Goal: Transaction & Acquisition: Purchase product/service

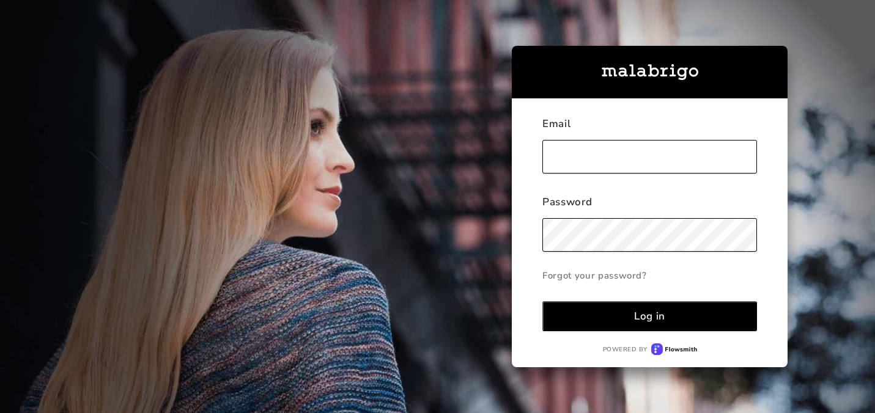
click at [603, 155] on input "text" at bounding box center [649, 157] width 215 height 34
type input "[PERSON_NAME][EMAIL_ADDRESS][DOMAIN_NAME]"
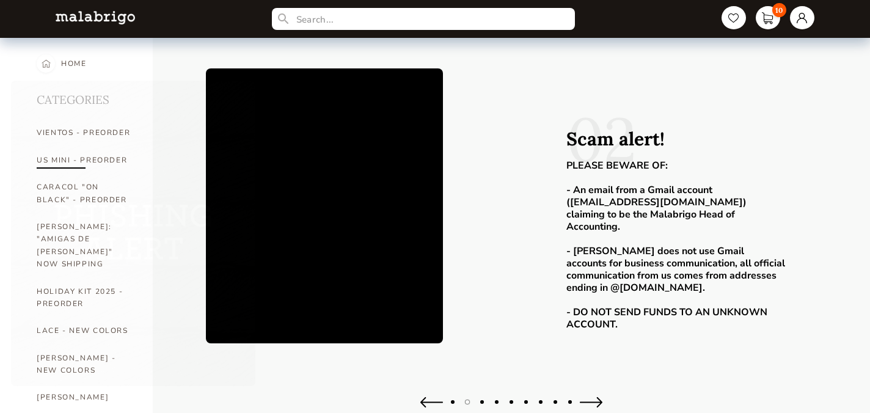
click at [72, 153] on img at bounding box center [133, 234] width 245 height 306
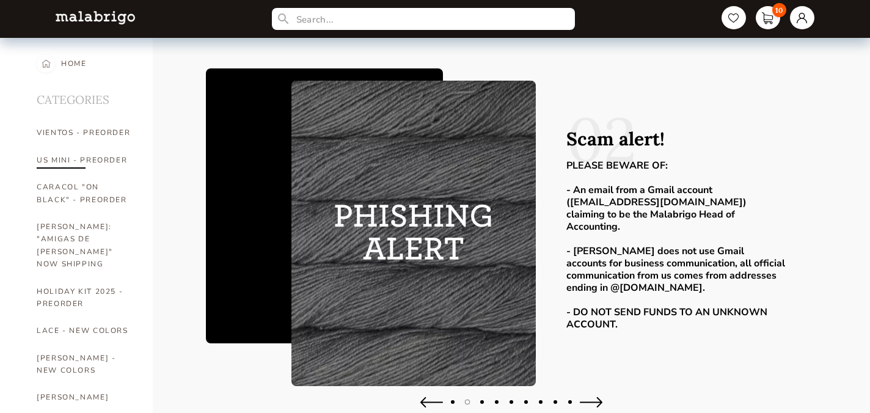
click at [67, 158] on link "US MINI - PREORDER" at bounding box center [86, 160] width 98 height 27
select select "INDEX"
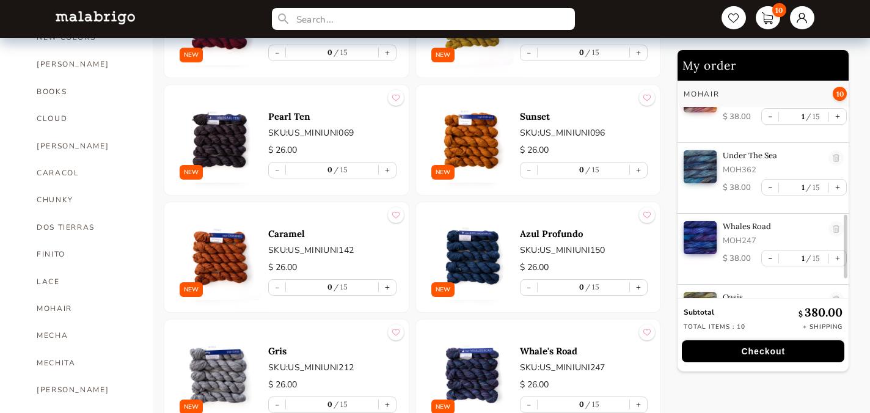
scroll to position [455, 0]
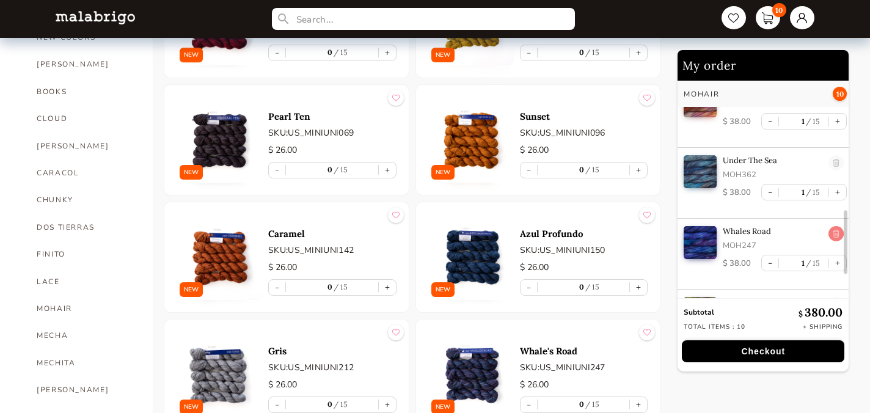
click at [835, 231] on link at bounding box center [837, 234] width 15 height 17
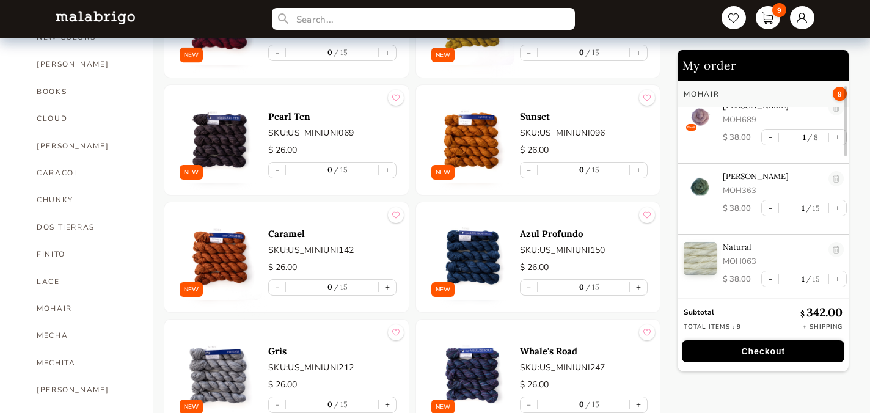
scroll to position [0, 0]
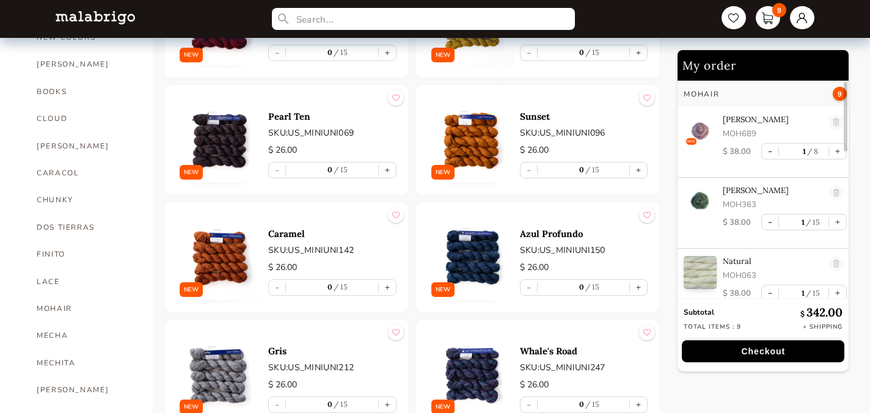
click at [705, 204] on img at bounding box center [700, 201] width 33 height 33
click at [834, 191] on link at bounding box center [837, 193] width 15 height 17
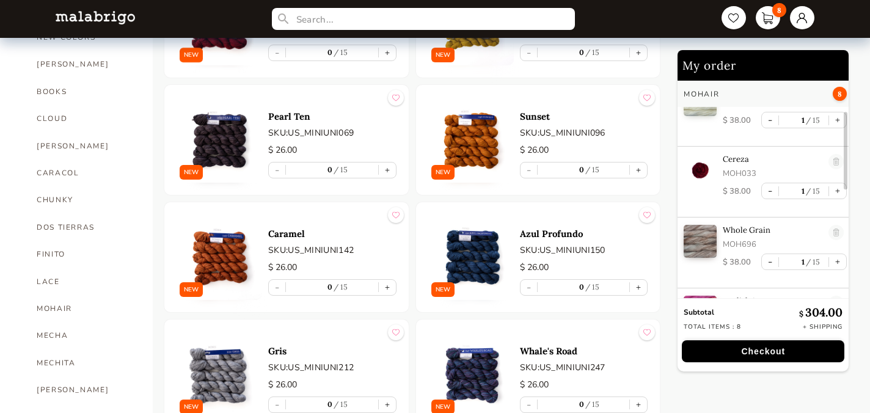
scroll to position [84, 0]
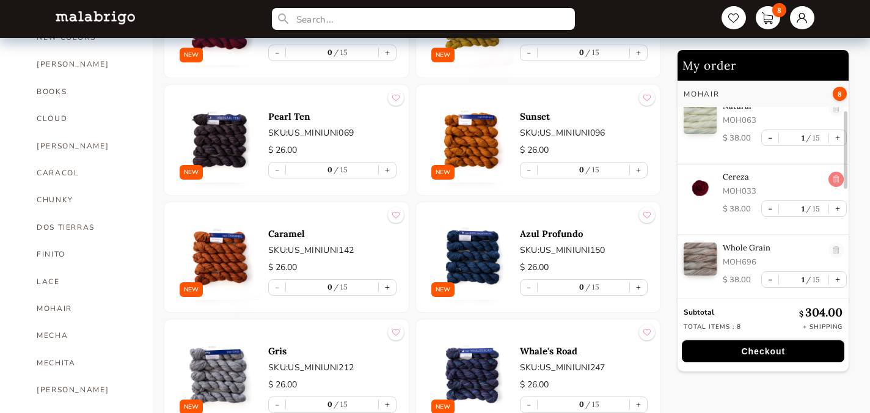
click at [830, 176] on link at bounding box center [837, 180] width 15 height 17
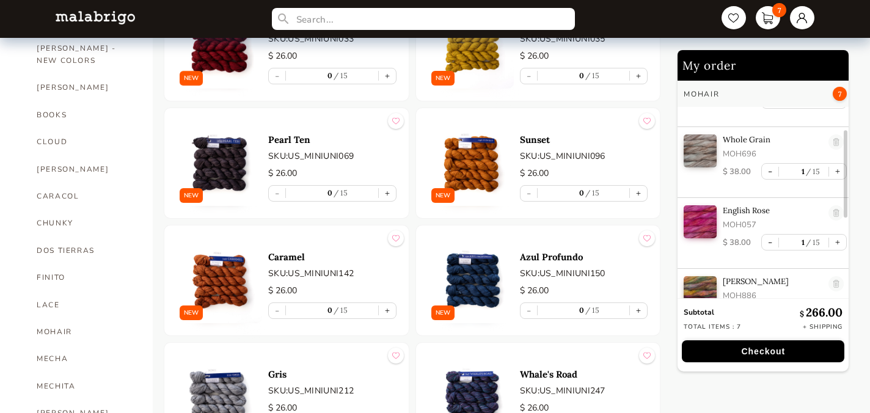
scroll to position [129, 0]
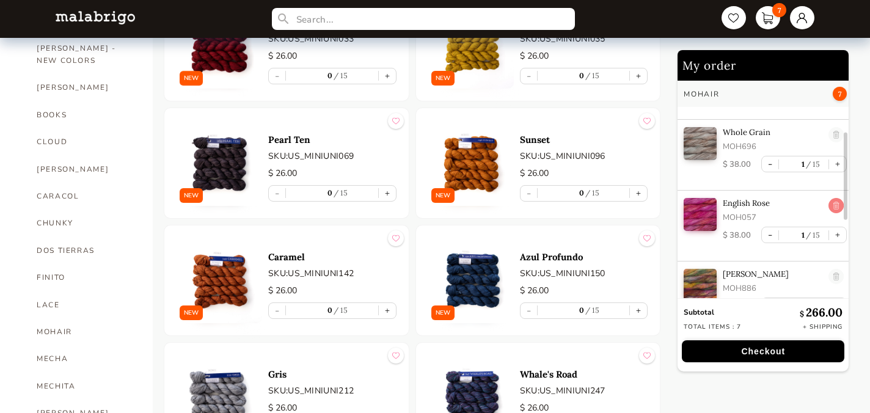
click at [833, 205] on link at bounding box center [837, 206] width 15 height 17
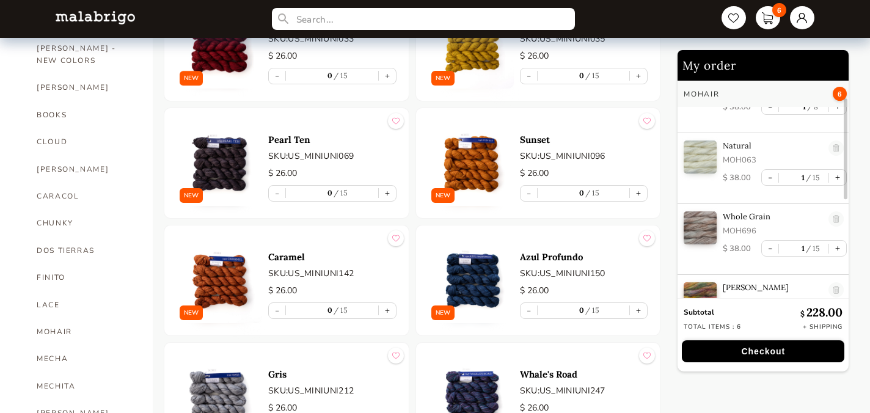
scroll to position [0, 0]
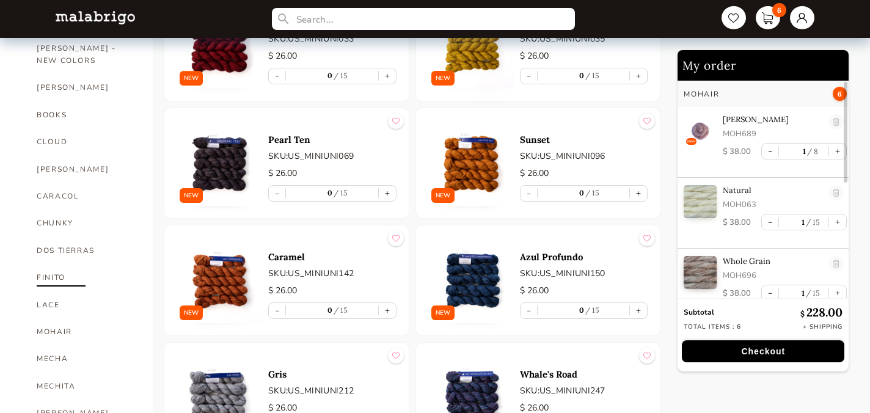
click at [46, 264] on link "FINITO" at bounding box center [86, 277] width 98 height 27
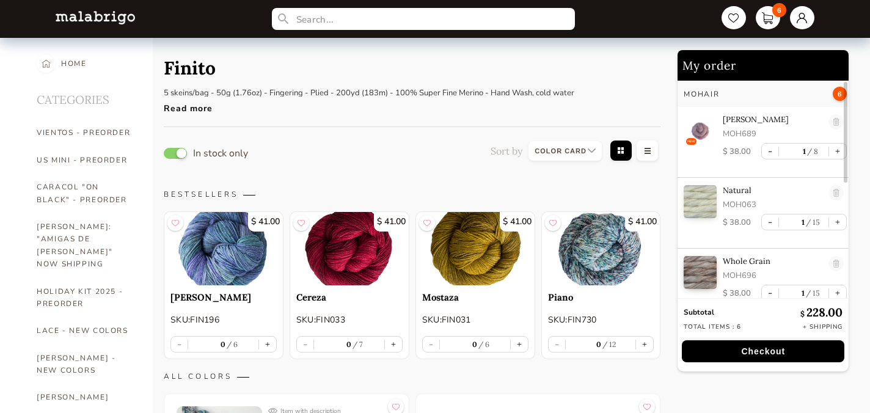
click at [183, 108] on div "Read more" at bounding box center [369, 106] width 411 height 18
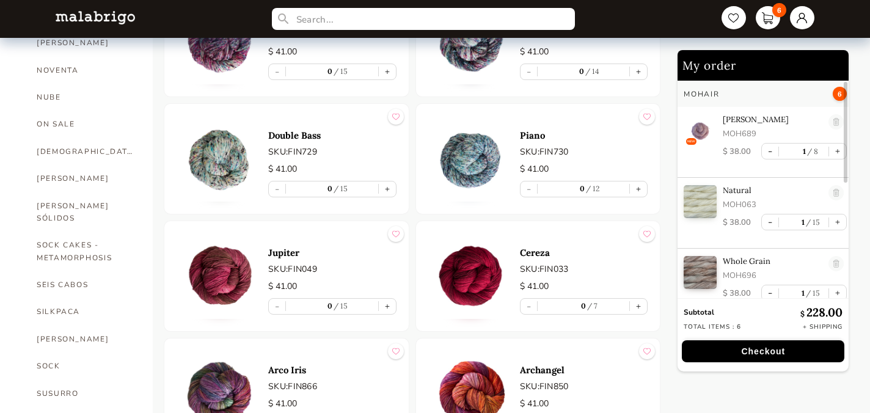
scroll to position [682, 0]
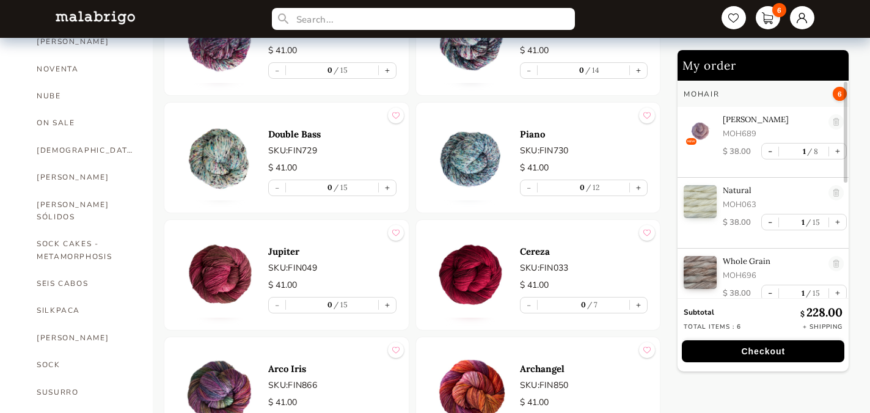
click at [222, 284] on img at bounding box center [220, 275] width 86 height 86
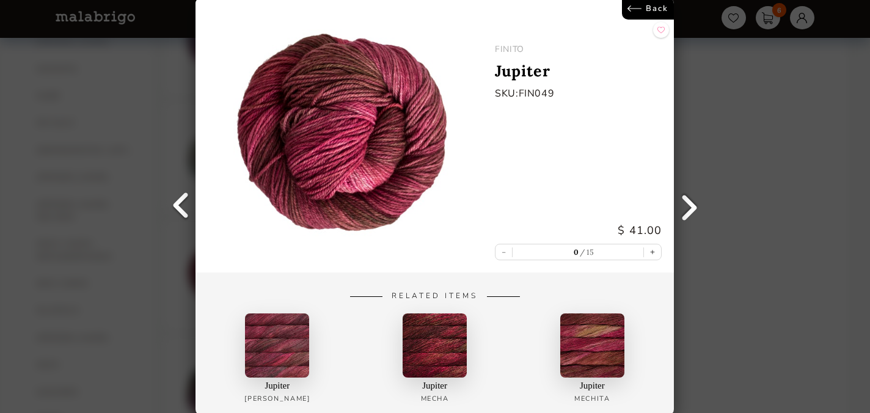
click at [176, 331] on div "Back FINITO Jupiter SKU: FIN049 $ 41.00 - 0 15 + Related Items Jupiter [PERSON_…" at bounding box center [435, 206] width 870 height 413
click at [642, 10] on link "Back" at bounding box center [649, 9] width 52 height 22
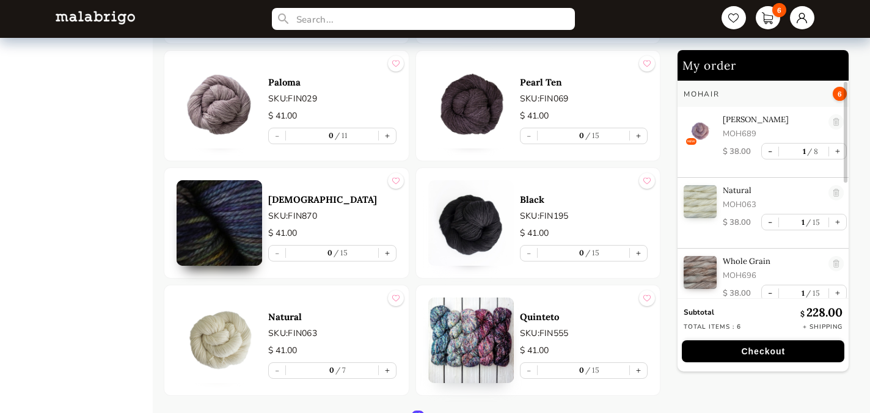
scroll to position [2149, 0]
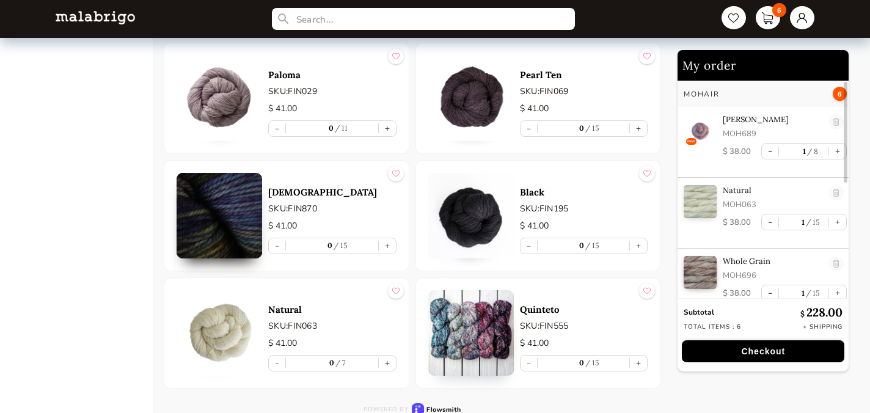
click at [475, 329] on img at bounding box center [472, 333] width 86 height 86
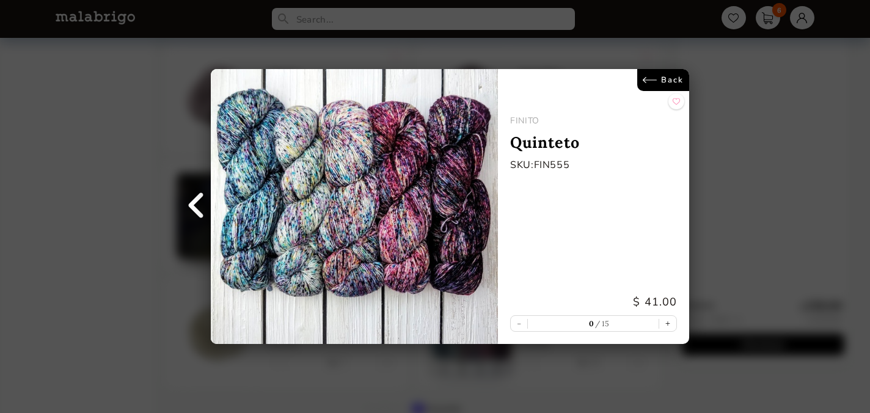
click at [664, 82] on link "Back" at bounding box center [664, 80] width 52 height 22
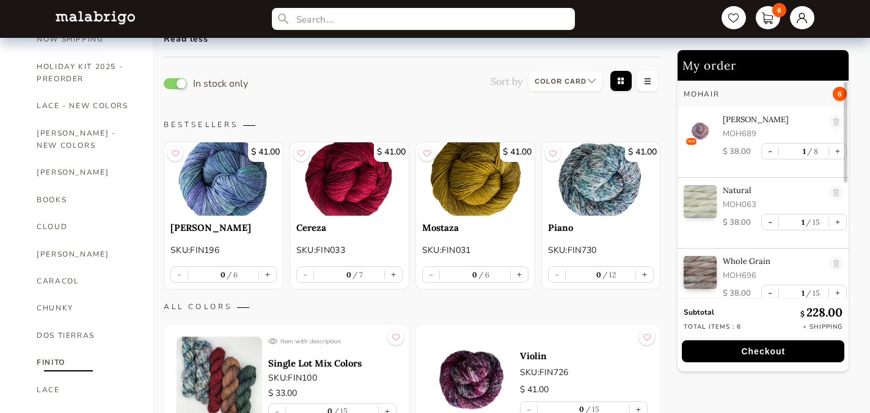
scroll to position [241, 0]
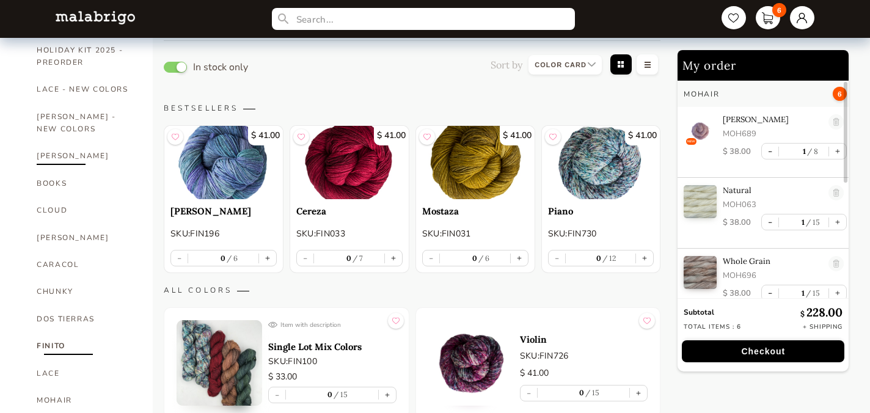
click at [59, 142] on link "[PERSON_NAME]" at bounding box center [86, 155] width 98 height 27
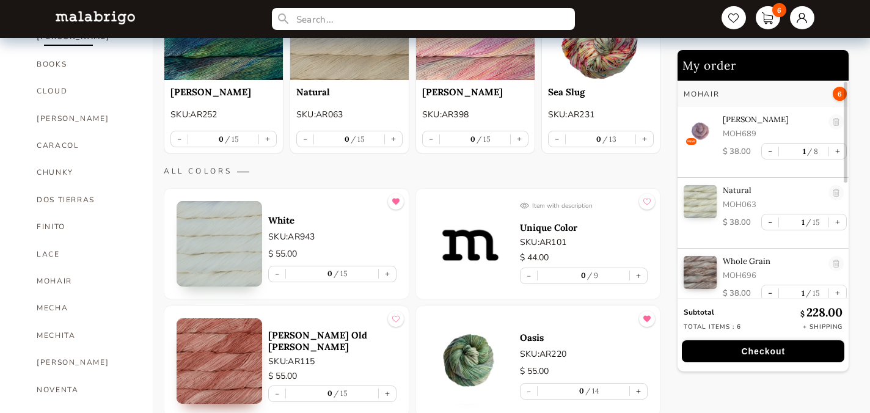
scroll to position [364, 0]
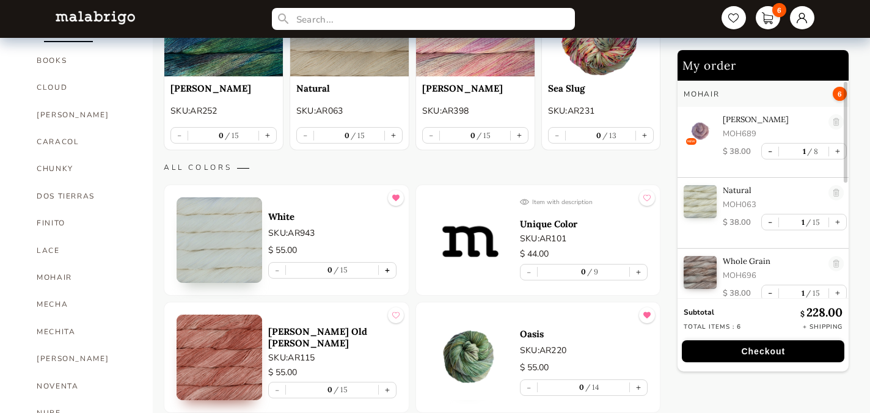
click at [391, 263] on button "+" at bounding box center [387, 270] width 17 height 15
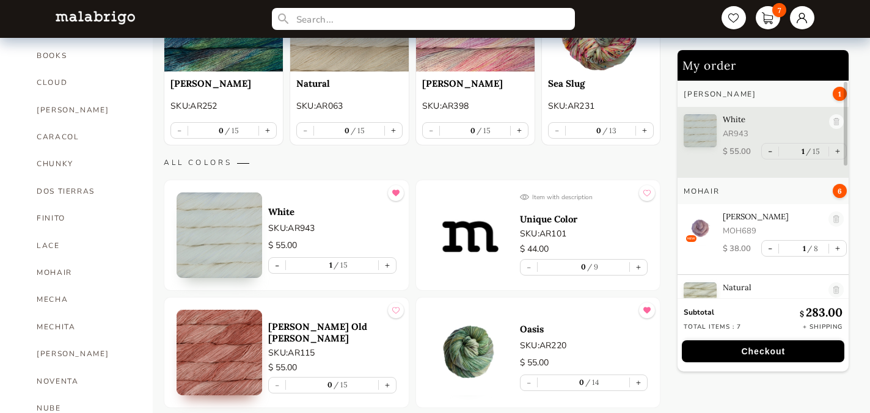
scroll to position [374, 0]
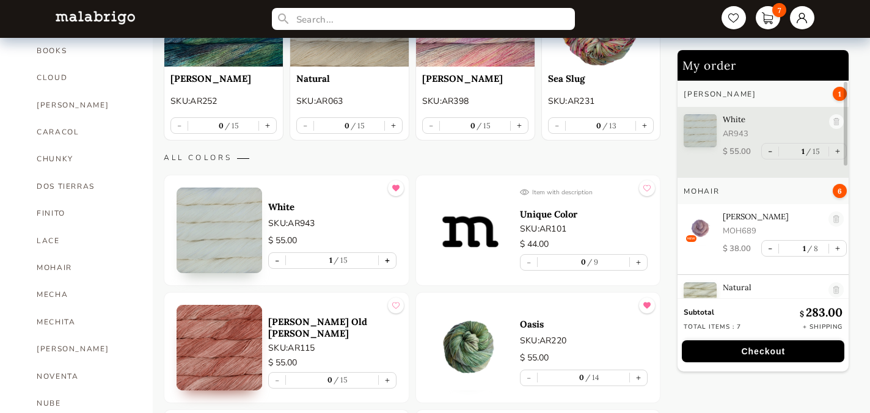
click at [388, 257] on button "+" at bounding box center [387, 260] width 17 height 15
type input "2"
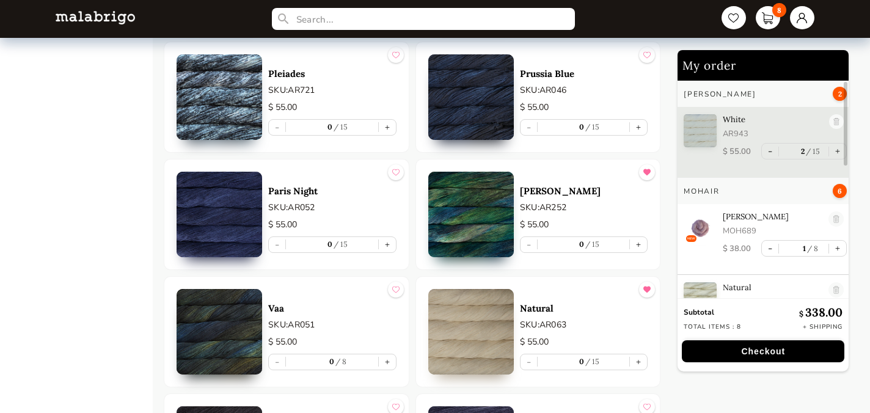
scroll to position [4383, 0]
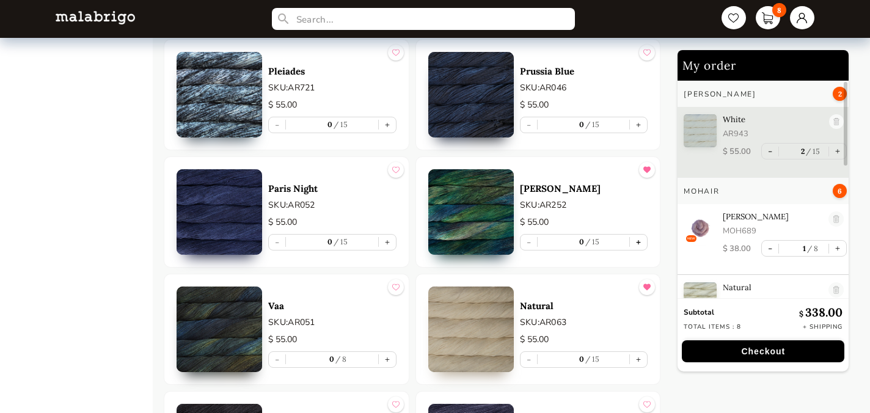
click at [636, 235] on button "+" at bounding box center [638, 242] width 17 height 15
type input "1"
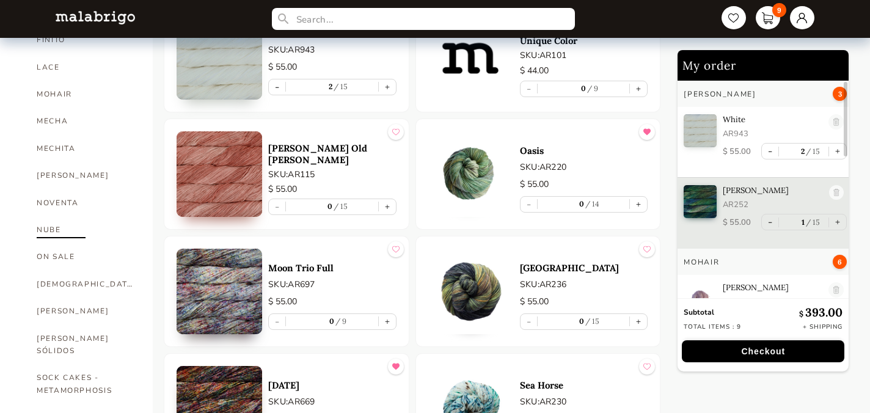
scroll to position [554, 0]
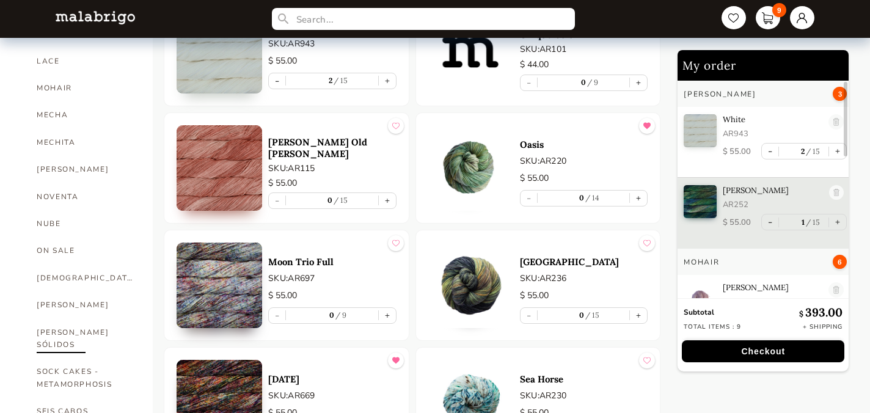
click at [48, 319] on link "[PERSON_NAME] SÓLIDOS" at bounding box center [86, 339] width 98 height 40
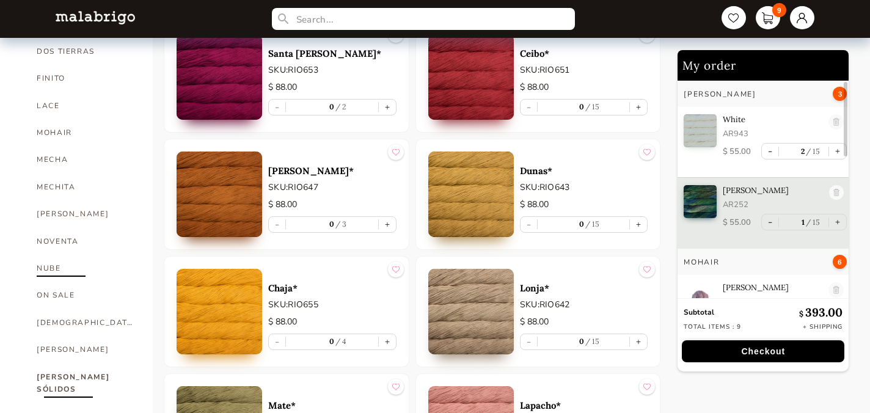
scroll to position [524, 0]
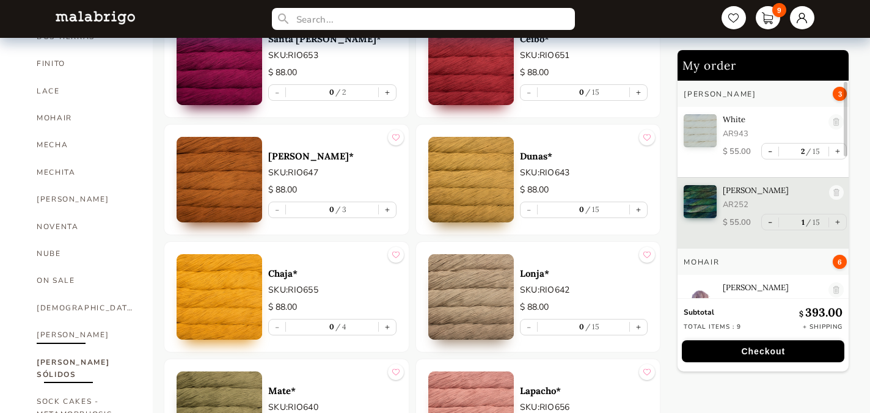
click at [48, 322] on link "[PERSON_NAME]" at bounding box center [86, 335] width 98 height 27
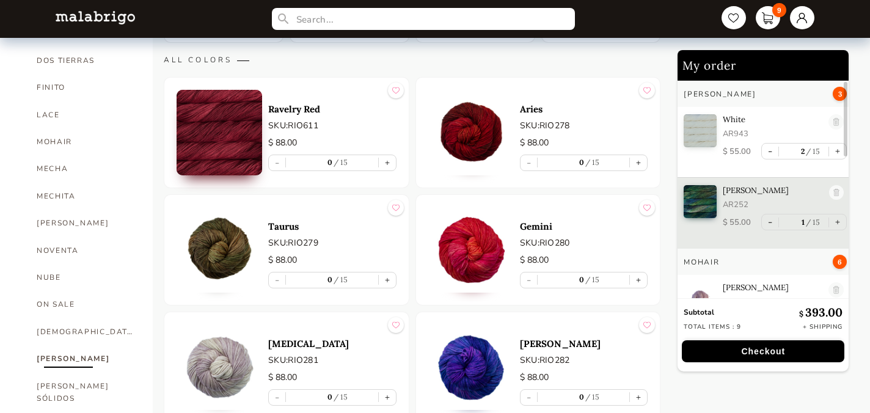
scroll to position [520, 0]
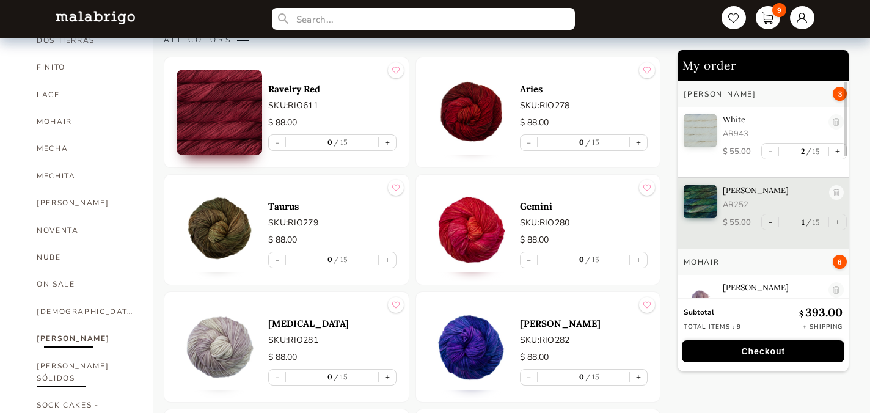
click at [65, 353] on link "[PERSON_NAME] SÓLIDOS" at bounding box center [86, 373] width 98 height 40
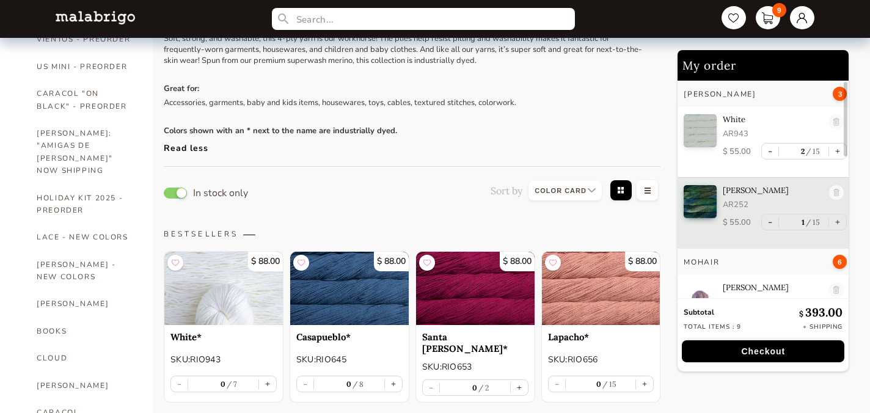
scroll to position [137, 0]
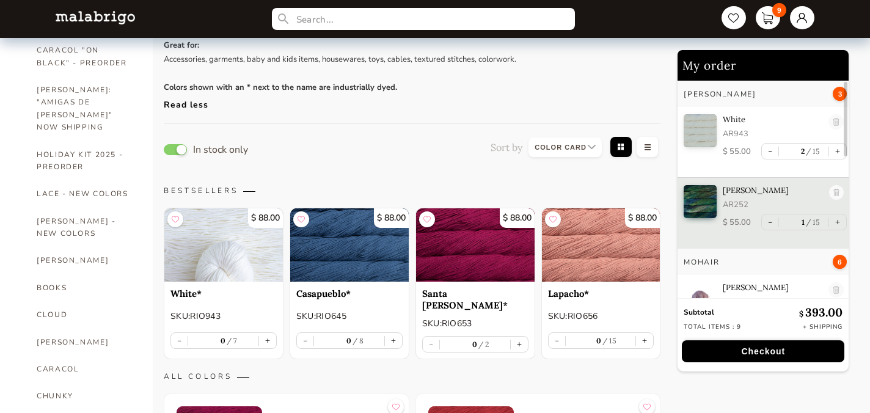
click at [238, 240] on img at bounding box center [223, 244] width 119 height 73
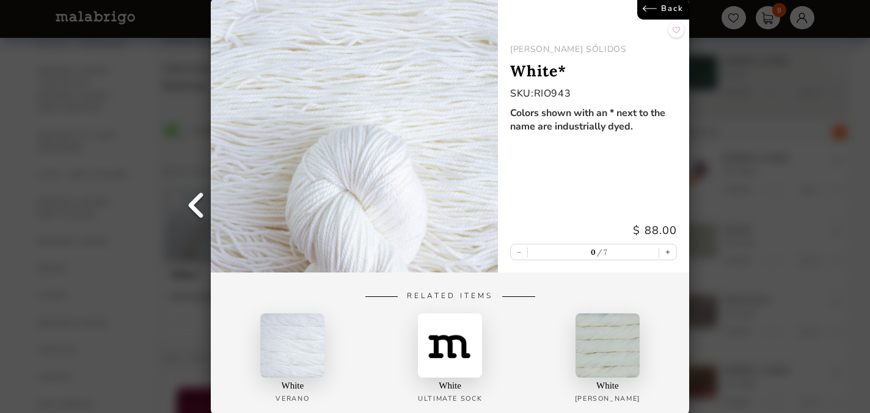
scroll to position [155, 0]
click at [672, 5] on link "Back" at bounding box center [664, 9] width 52 height 22
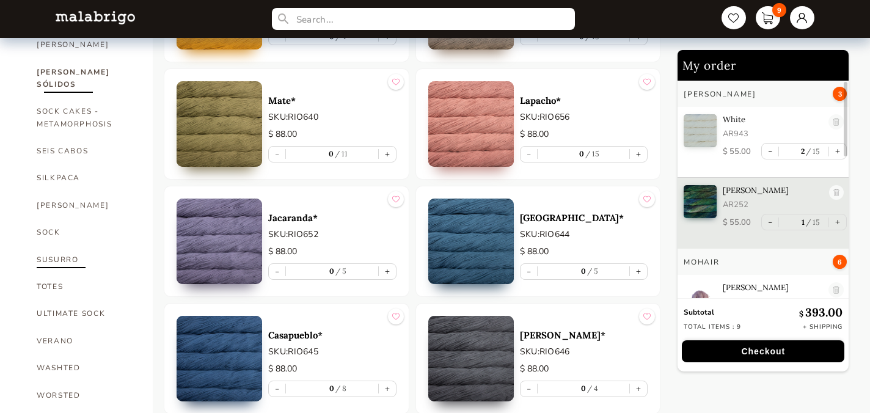
scroll to position [817, 0]
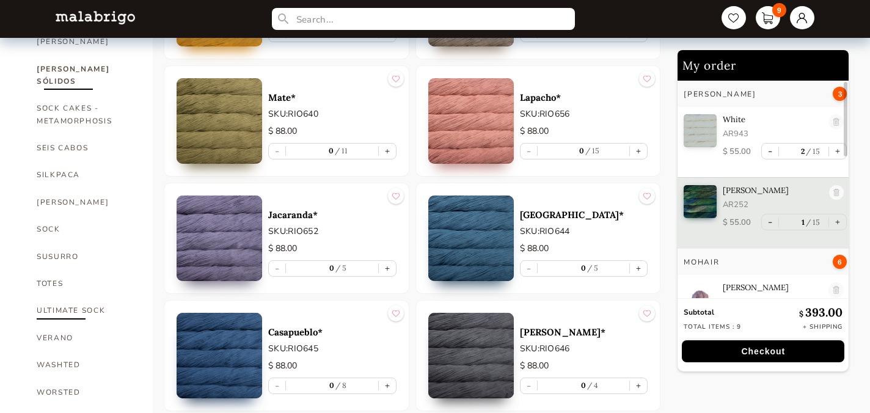
click at [68, 297] on link "ULTIMATE SOCK" at bounding box center [86, 310] width 98 height 27
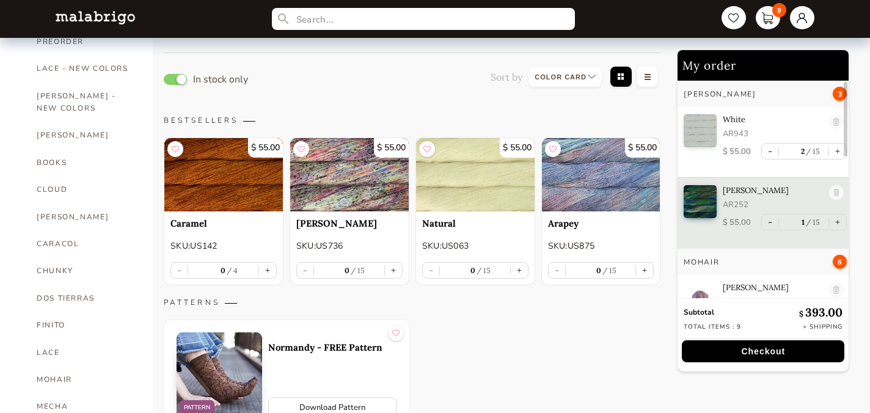
scroll to position [286, 0]
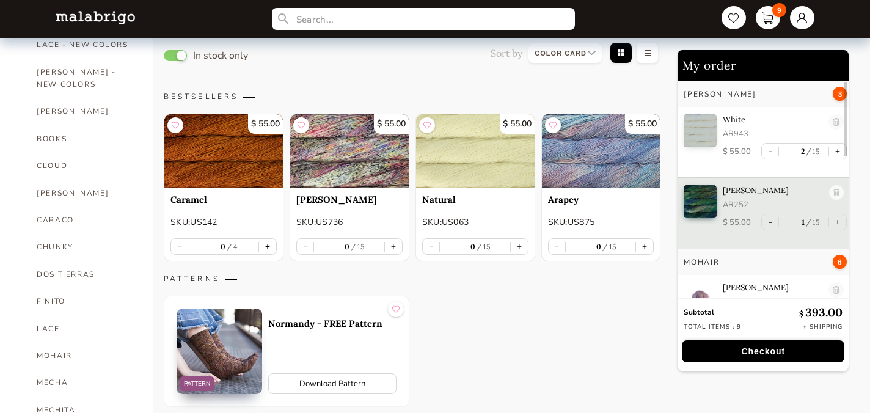
click at [270, 240] on button "+" at bounding box center [267, 246] width 17 height 15
type input "1"
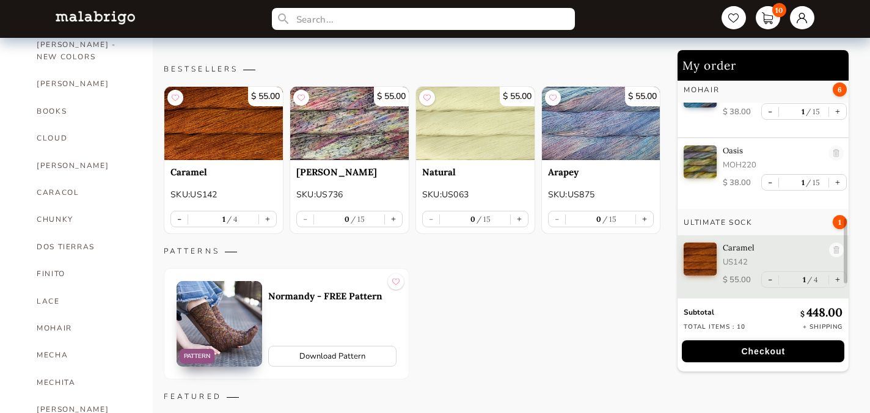
scroll to position [317, 0]
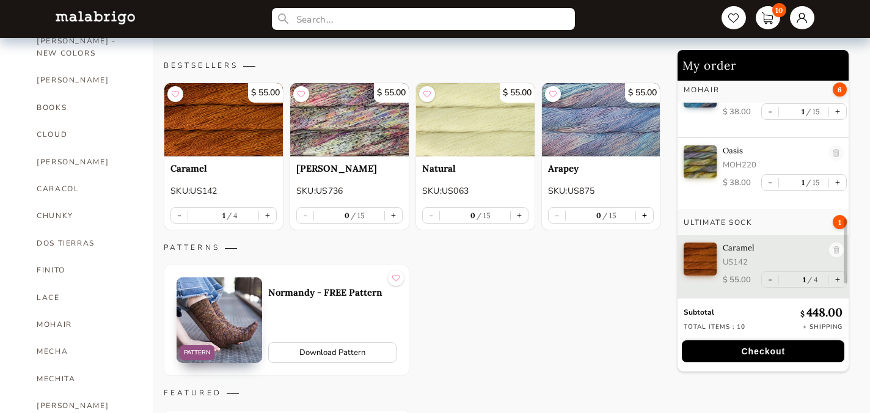
click at [649, 212] on button "+" at bounding box center [644, 215] width 17 height 15
type input "1"
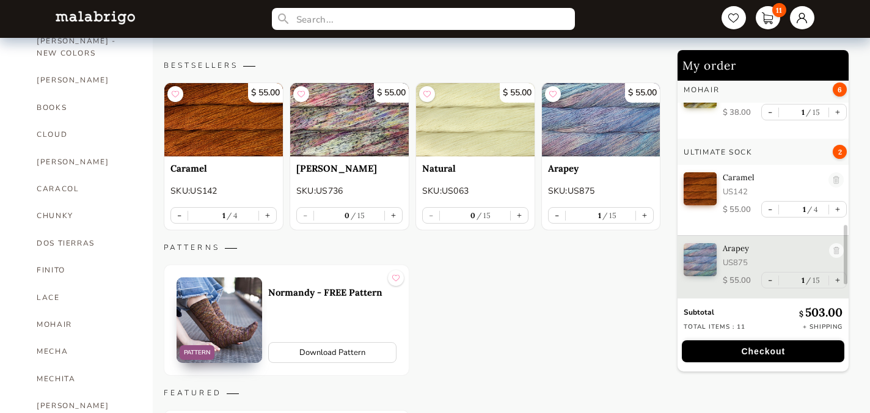
scroll to position [558, 0]
click at [267, 208] on button "+" at bounding box center [267, 215] width 17 height 15
type input "2"
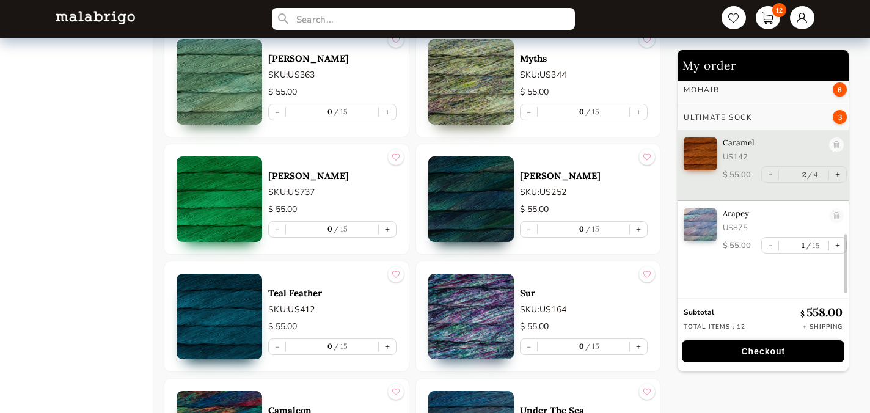
scroll to position [2611, 0]
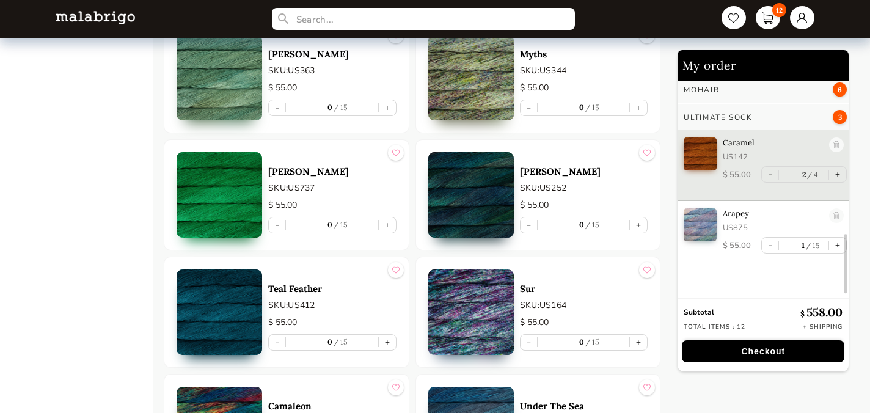
click at [642, 218] on button "+" at bounding box center [638, 225] width 17 height 15
type input "1"
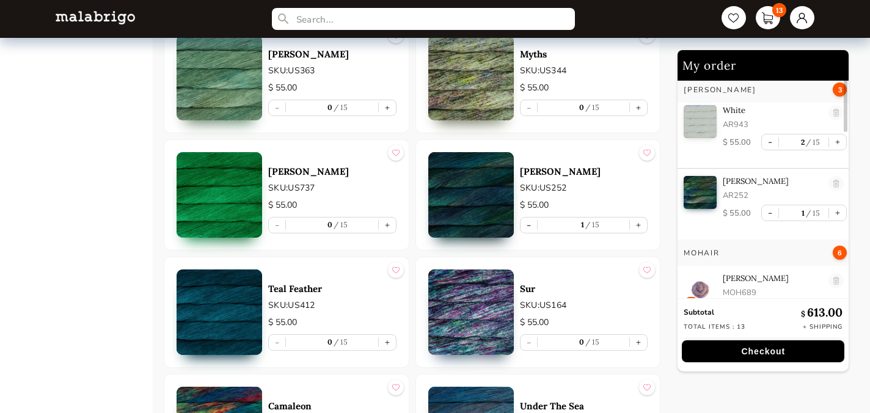
scroll to position [0, 0]
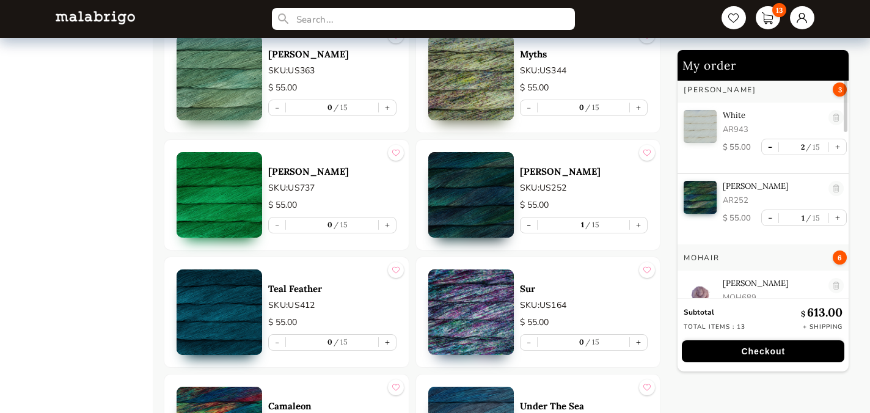
click at [765, 147] on button "-" at bounding box center [770, 146] width 17 height 15
type input "1"
